Goal: Communication & Community: Answer question/provide support

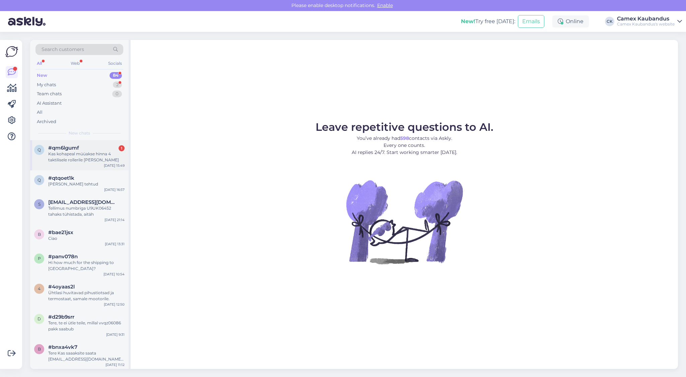
click at [74, 160] on div "Kas kohapeal müüakse hinna 4 taktilisele rollerile [PERSON_NAME]" at bounding box center [86, 157] width 76 height 12
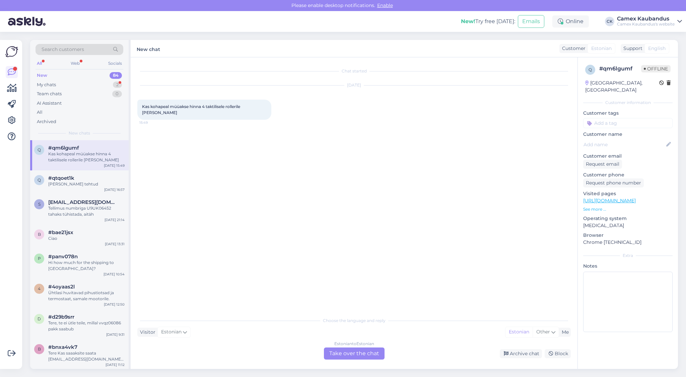
click at [369, 354] on div "Estonian to Estonian Take over the chat" at bounding box center [354, 353] width 61 height 12
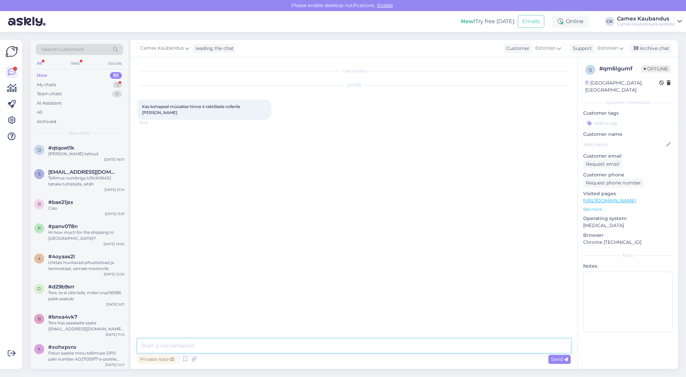
drag, startPoint x: 166, startPoint y: 350, endPoint x: 178, endPoint y: 346, distance: 12.6
click at [167, 350] on textarea at bounding box center [354, 345] width 434 height 14
type textarea "Tere!"
type textarea "M"
type textarea "Kas 4takiline hiinakas või [PERSON_NAME]/mudel?"
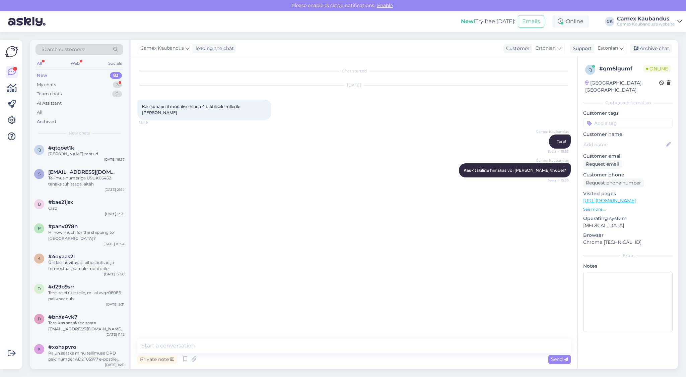
click at [331, 167] on div "Camex Kaubandus Kas 4takiline [GEOGRAPHIC_DATA] või [PERSON_NAME]/mudel? Seen ✓…" at bounding box center [354, 170] width 434 height 29
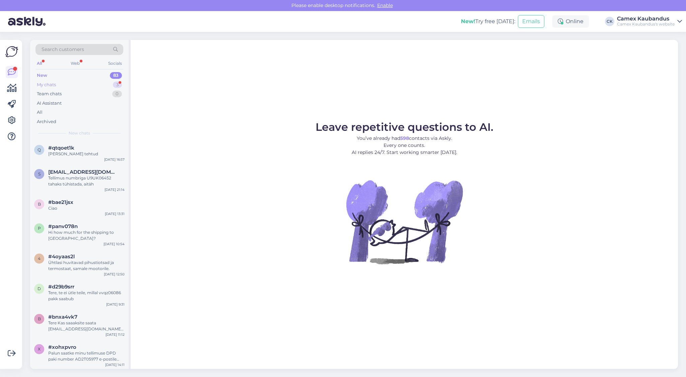
click at [57, 82] on div "My chats 3" at bounding box center [80, 84] width 88 height 9
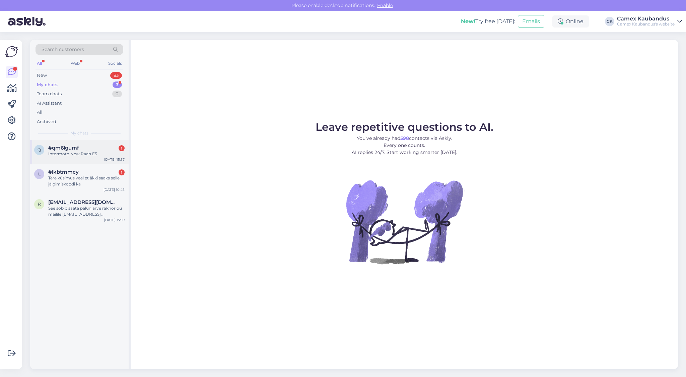
click at [80, 148] on div "#qm6lgumf 1" at bounding box center [86, 148] width 76 height 6
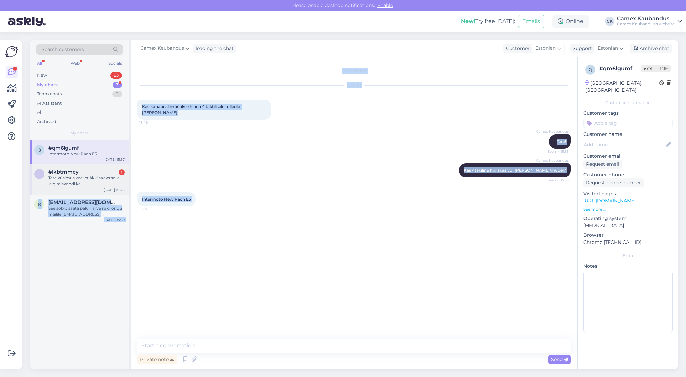
drag, startPoint x: 200, startPoint y: 193, endPoint x: 124, endPoint y: 190, distance: 75.8
click at [124, 190] on div "Search customers All Web Socials New 83 My chats 3 Team chats 0 AI Assistant Al…" at bounding box center [354, 204] width 648 height 329
drag, startPoint x: 124, startPoint y: 190, endPoint x: 250, endPoint y: 201, distance: 126.8
click at [250, 201] on div "Intermoto New Pach E5 15:57" at bounding box center [354, 199] width 434 height 29
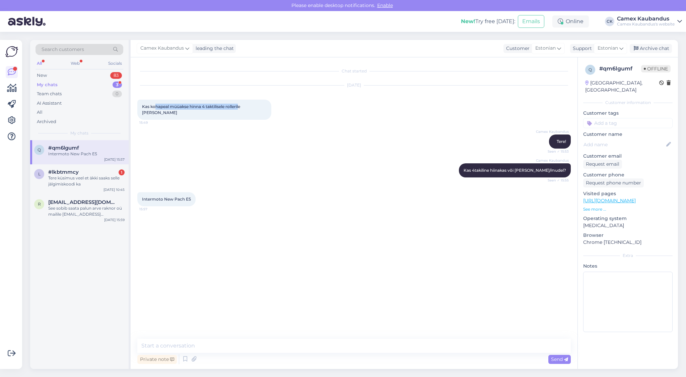
drag, startPoint x: 154, startPoint y: 99, endPoint x: 241, endPoint y: 117, distance: 87.9
click at [241, 117] on div "Oct 7 2025 Kas kohapeal müüakse hinna 4 taktilisele rollerile juppe ka 15:49" at bounding box center [354, 102] width 434 height 49
drag, startPoint x: 251, startPoint y: 107, endPoint x: 176, endPoint y: 104, distance: 75.1
click at [176, 104] on span "Kas kohapeal müüakse hinna 4 taktilisele rollerile [PERSON_NAME]" at bounding box center [191, 109] width 99 height 11
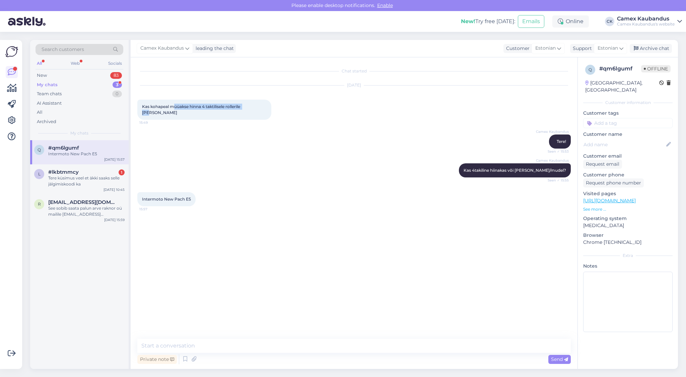
click at [176, 104] on span "Kas kohapeal müüakse hinna 4 taktilisele rollerile [PERSON_NAME]" at bounding box center [191, 109] width 99 height 11
drag, startPoint x: 176, startPoint y: 104, endPoint x: 240, endPoint y: 107, distance: 64.7
click at [240, 107] on span "Kas kohapeal müüakse hinna 4 taktilisele rollerile [PERSON_NAME]" at bounding box center [191, 109] width 99 height 11
click at [73, 184] on div "Tere küsimus veel et äkki saaks selle jälgimiskoodi ka" at bounding box center [86, 181] width 76 height 12
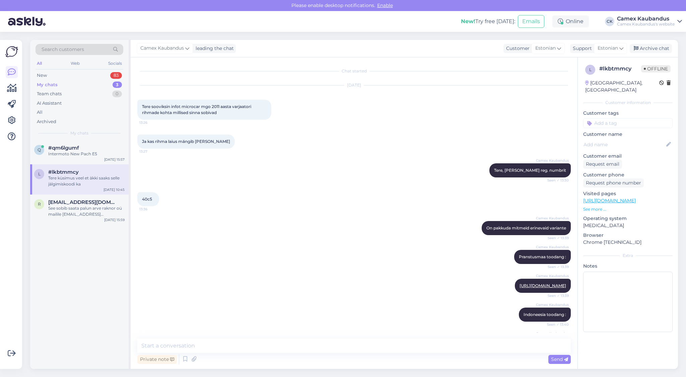
scroll to position [1349, 0]
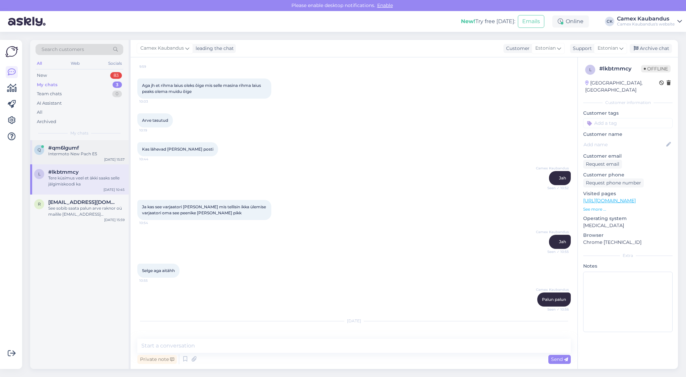
click at [66, 149] on span "#qm6lgumf" at bounding box center [63, 148] width 31 height 6
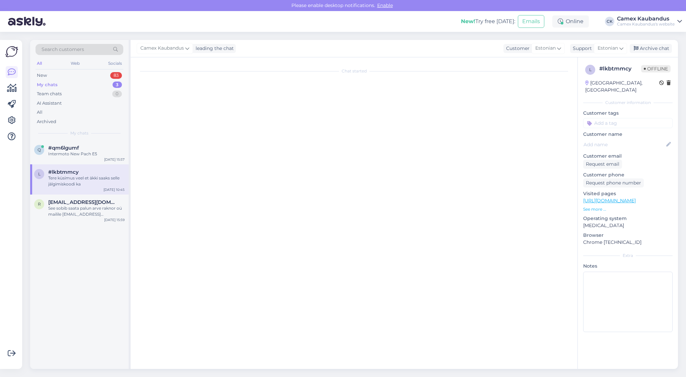
scroll to position [0, 0]
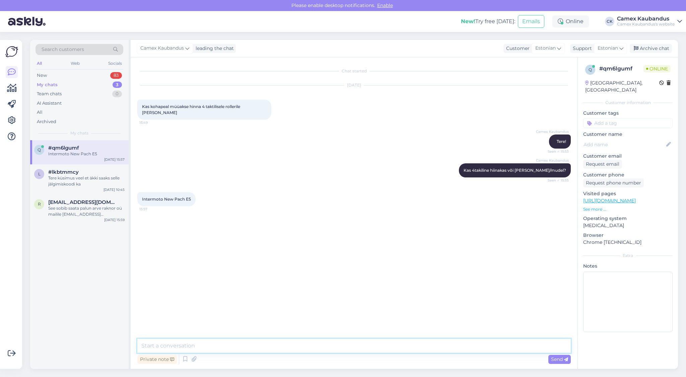
click at [175, 349] on textarea at bounding box center [354, 345] width 434 height 14
type textarea "Ja mis sinna vaja on ,siis oskan täpsemalt öelda kas meil on midagi kohapeal"
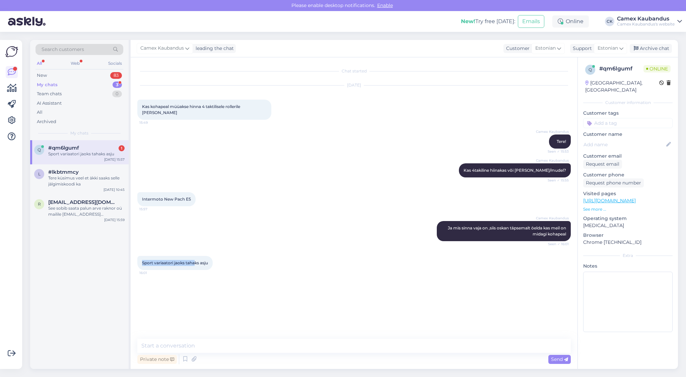
drag, startPoint x: 143, startPoint y: 259, endPoint x: 196, endPoint y: 257, distance: 53.0
click at [196, 260] on span "Sport variaatori jaoks tahaks asju" at bounding box center [175, 262] width 66 height 5
click at [197, 260] on span "Sport variaatori jaoks tahaks asju" at bounding box center [175, 262] width 66 height 5
